Goal: Task Accomplishment & Management: Manage account settings

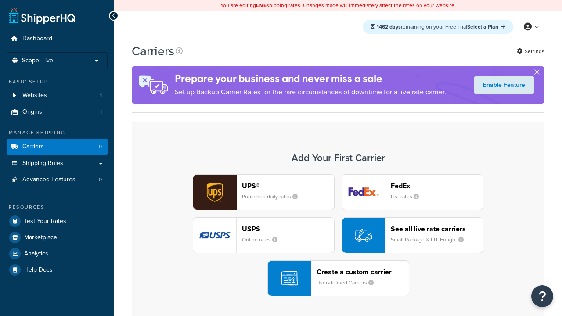
click at [437, 186] on header "FedEx" at bounding box center [437, 186] width 92 height 8
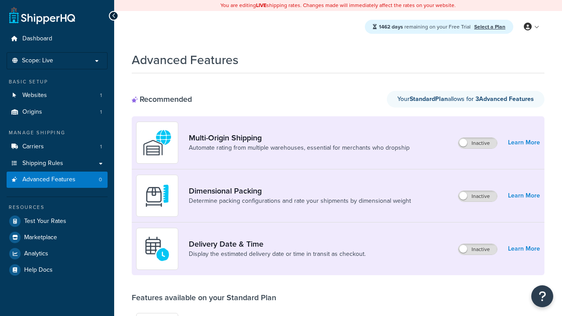
scroll to position [230, 0]
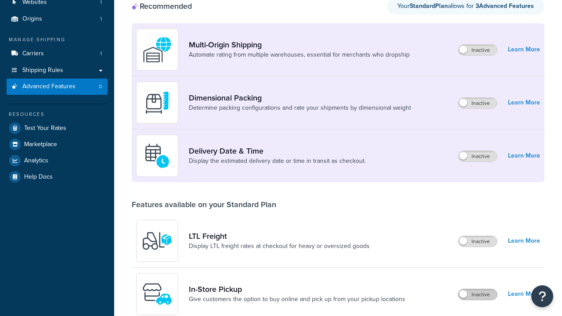
click at [478, 289] on label "Inactive" at bounding box center [477, 294] width 39 height 11
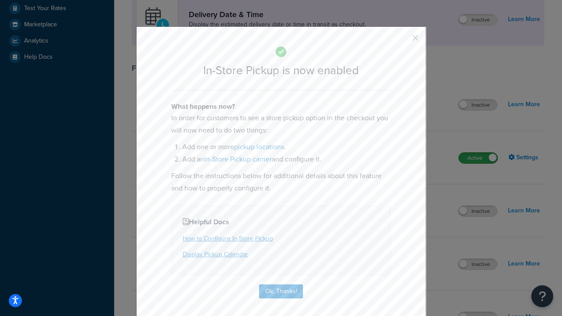
scroll to position [246, 0]
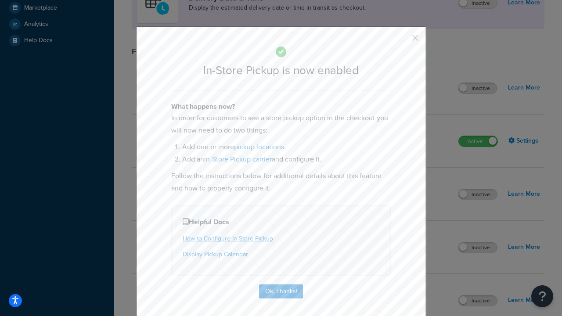
click at [402, 41] on button "button" at bounding box center [402, 41] width 2 height 2
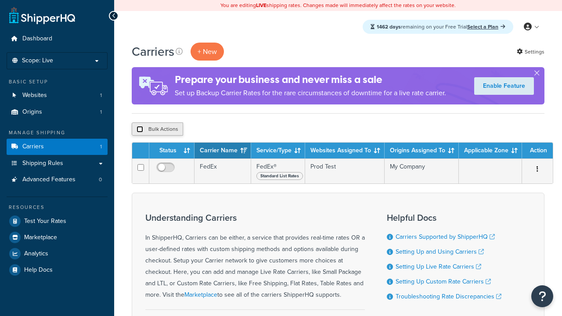
click at [140, 129] on input "checkbox" at bounding box center [140, 129] width 7 height 7
checkbox input "true"
click at [0, 0] on button "Delete" at bounding box center [0, 0] width 0 height 0
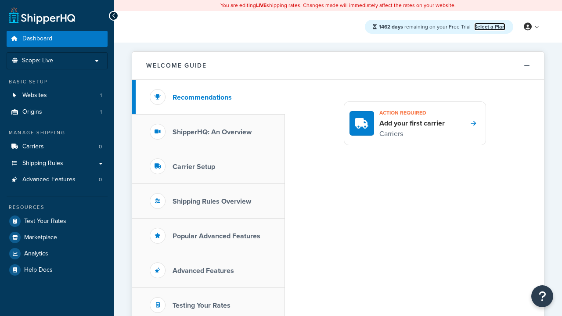
click at [489, 26] on link "Select a Plan" at bounding box center [489, 27] width 31 height 8
